Goal: Check status: Check status

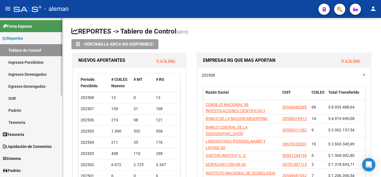
click at [13, 112] on link "Padrón" at bounding box center [31, 110] width 62 height 12
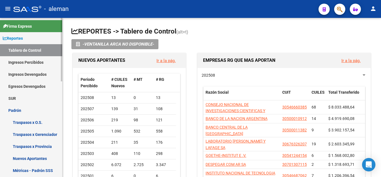
click at [13, 112] on link "Padrón" at bounding box center [31, 110] width 62 height 12
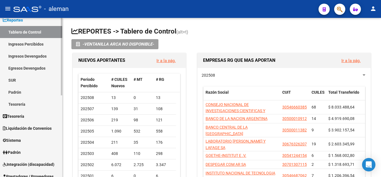
scroll to position [28, 0]
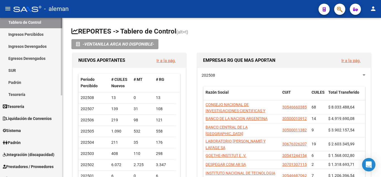
click at [29, 155] on span "Integración (discapacidad)" at bounding box center [29, 154] width 52 height 6
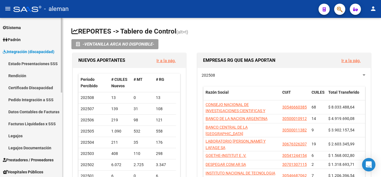
scroll to position [56, 0]
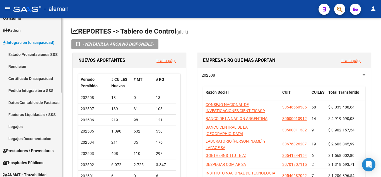
click at [13, 127] on link "Legajos" at bounding box center [31, 126] width 62 height 12
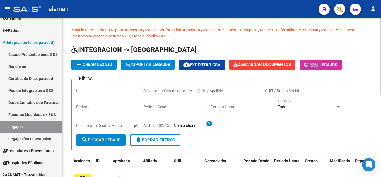
click at [227, 91] on input "CUIL / Apellido" at bounding box center [229, 90] width 63 height 5
paste input "56175539"
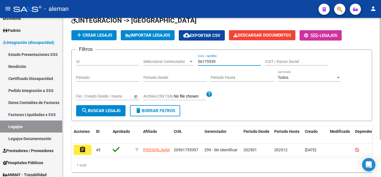
scroll to position [49, 0]
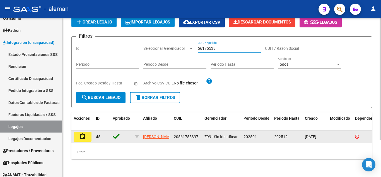
type input "56175539"
click at [80, 133] on mat-icon "assignment" at bounding box center [82, 136] width 7 height 7
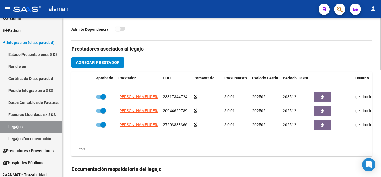
scroll to position [195, 0]
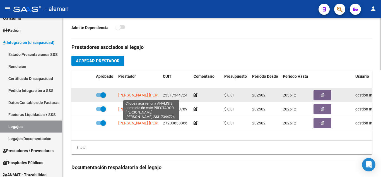
click at [139, 96] on span "[PERSON_NAME] [PERSON_NAME]" at bounding box center [148, 95] width 61 height 4
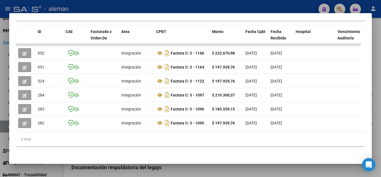
scroll to position [148, 0]
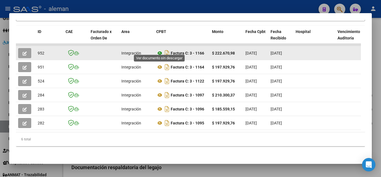
click at [160, 50] on icon at bounding box center [159, 53] width 7 height 7
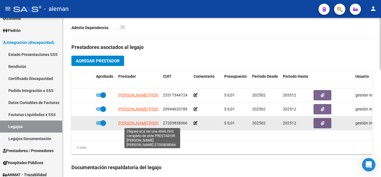
click at [134, 123] on span "[PERSON_NAME] [PERSON_NAME]" at bounding box center [148, 123] width 61 height 4
type textarea "27203838366"
